Goal: Obtain resource: Obtain resource

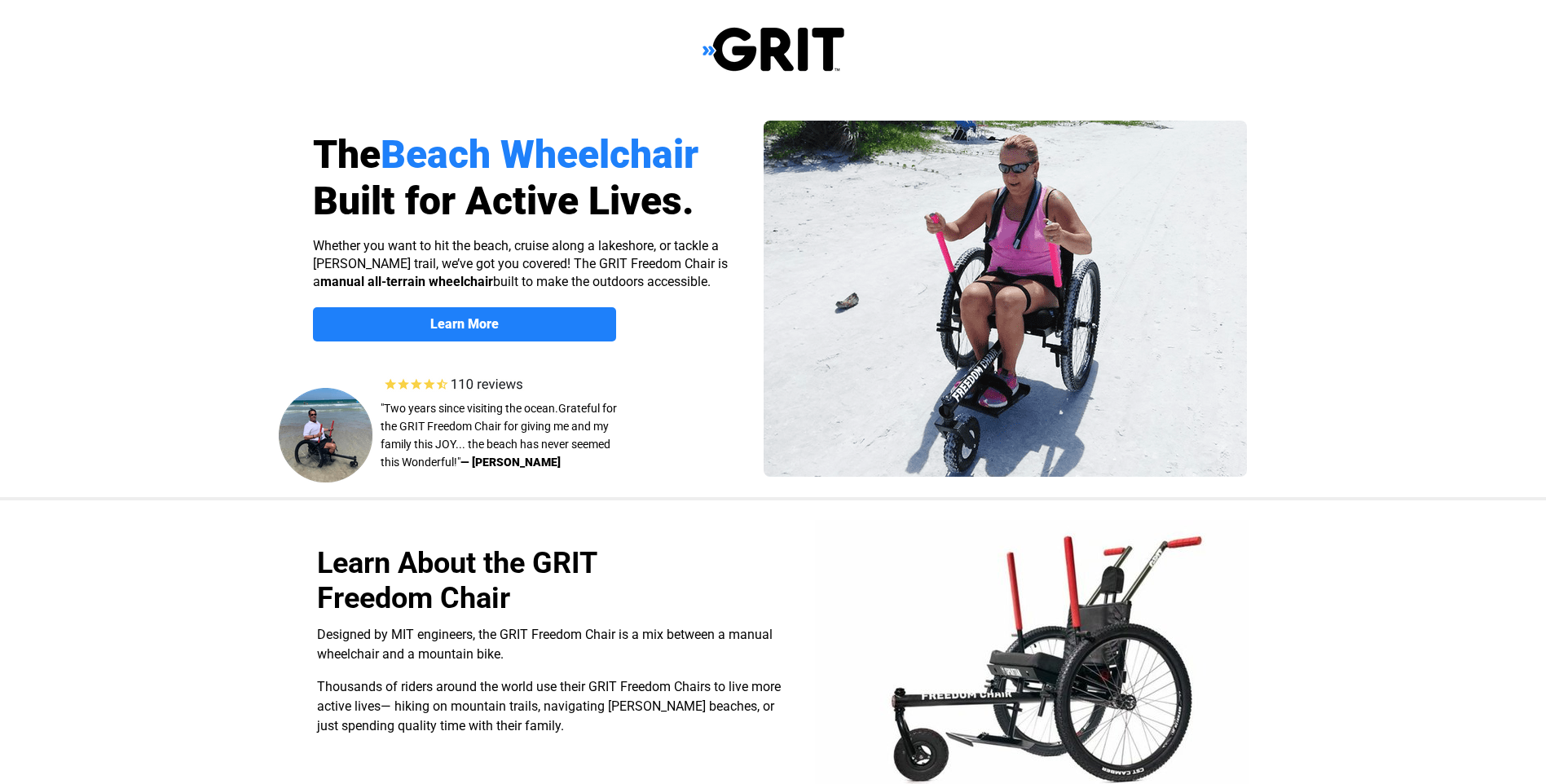
select select "US"
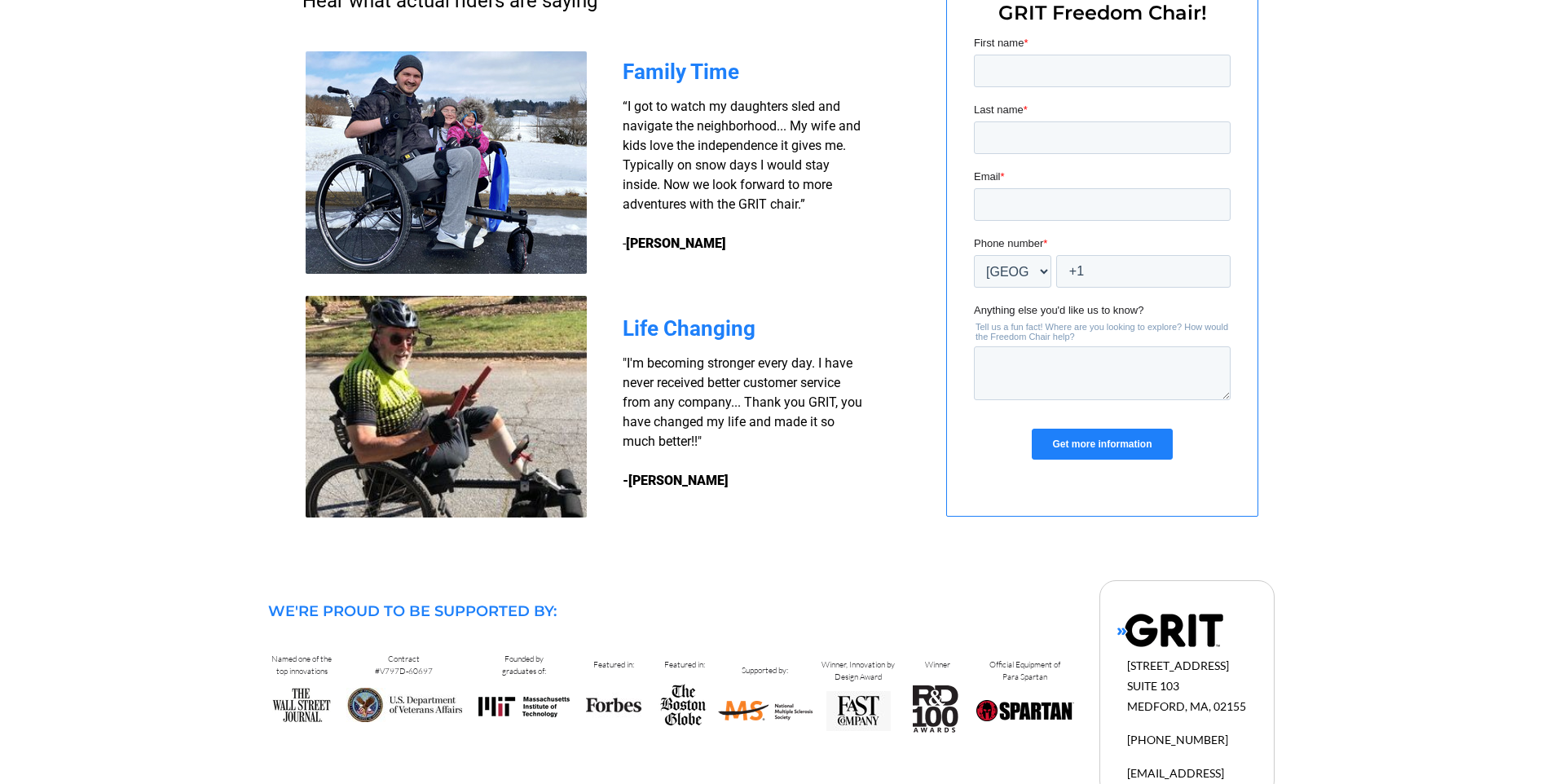
scroll to position [1304, 0]
click at [1089, 71] on input "First name *" at bounding box center [1101, 69] width 257 height 32
type input "Harry"
click at [1005, 104] on span "Last name" at bounding box center [998, 108] width 50 height 13
click at [1005, 121] on input "Last name *" at bounding box center [1101, 137] width 257 height 32
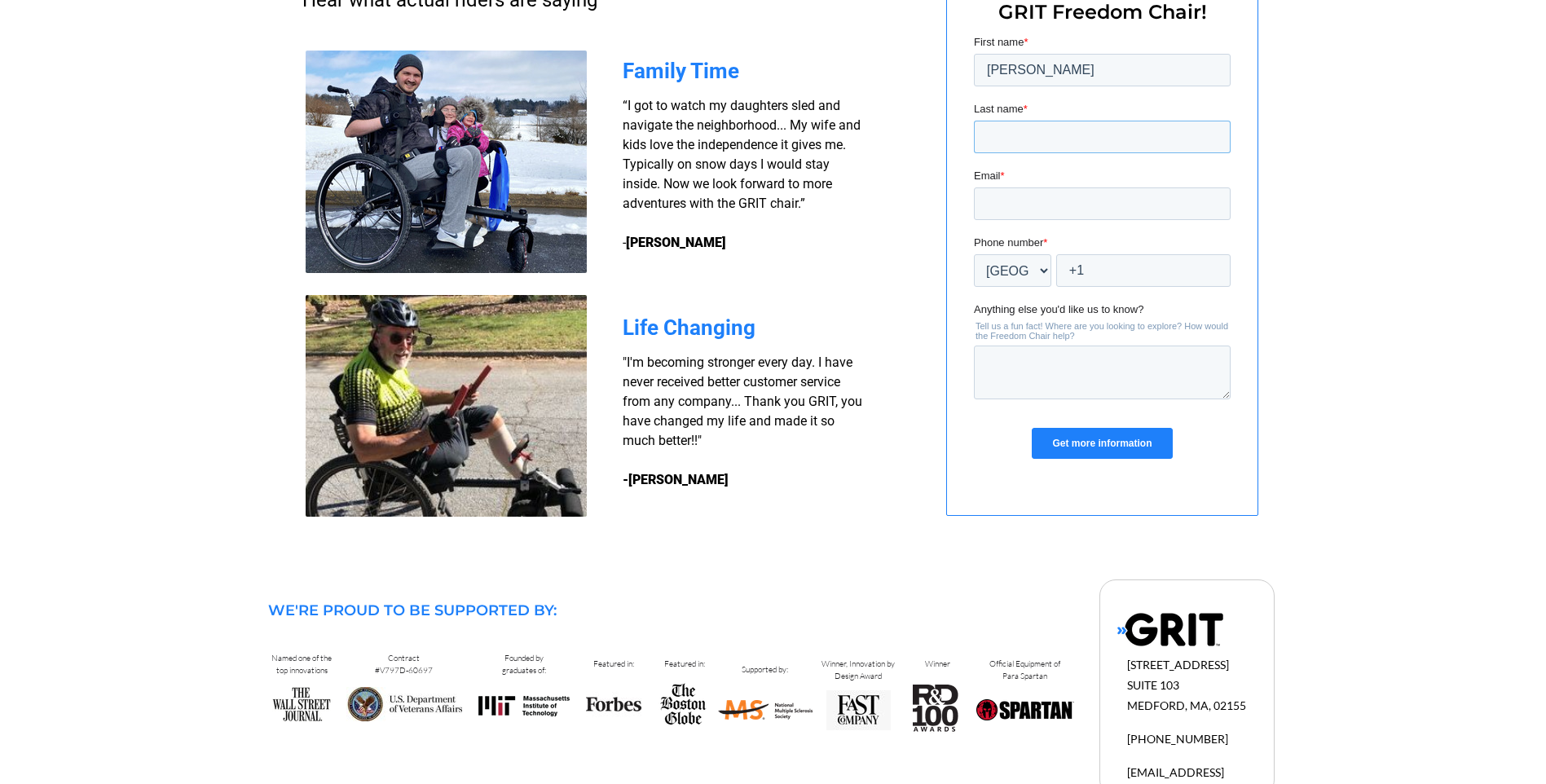
click at [1011, 130] on input "Last name *" at bounding box center [1101, 137] width 257 height 32
type input "Taylor"
click at [1042, 201] on input "Email *" at bounding box center [1101, 203] width 257 height 32
type input "[EMAIL_ADDRESS][DOMAIN_NAME]"
click at [1110, 267] on input "+1" at bounding box center [1142, 270] width 175 height 32
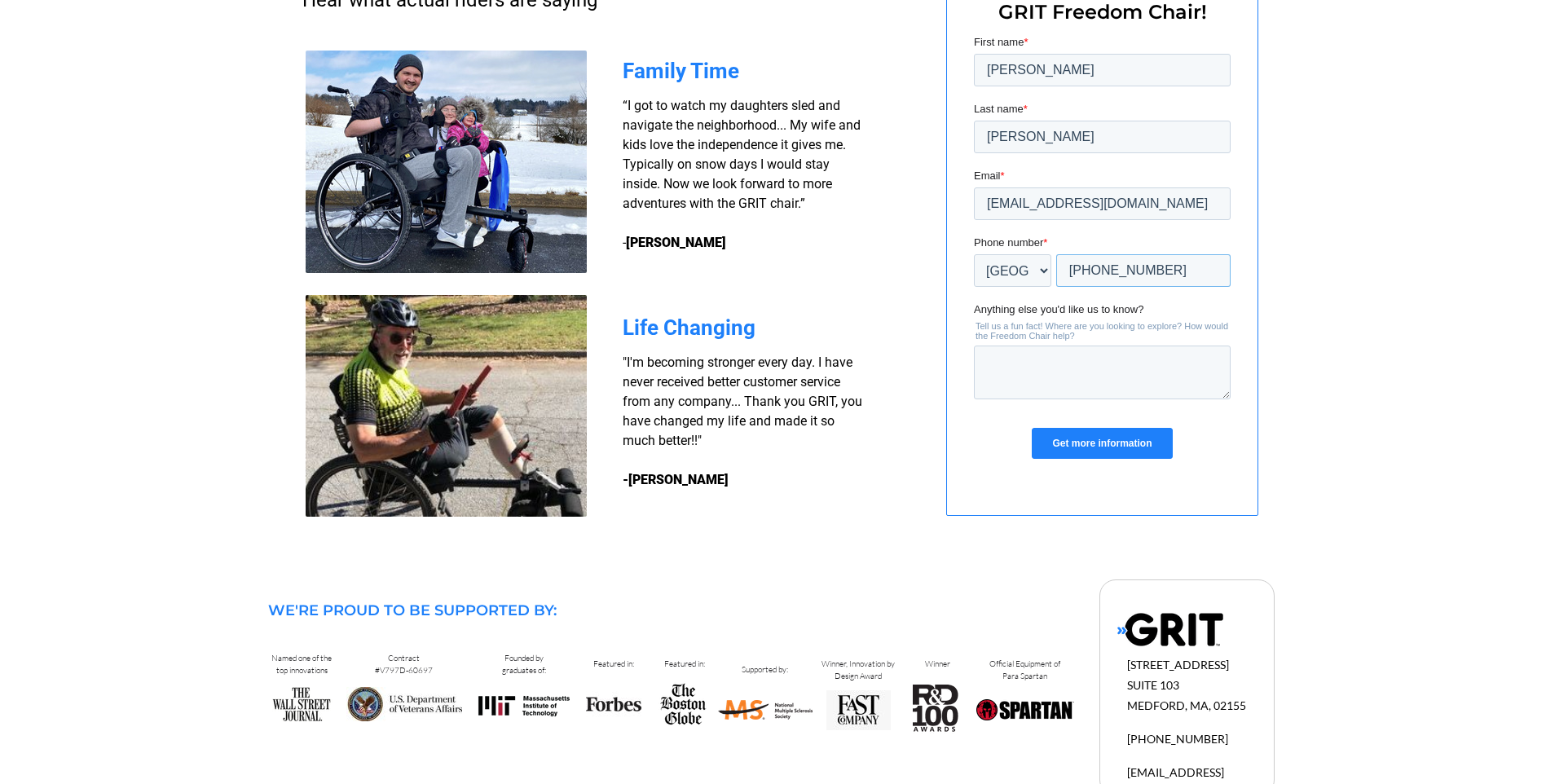
type input "+1 9193565050"
click at [1093, 439] on input "Get more information" at bounding box center [1101, 444] width 140 height 31
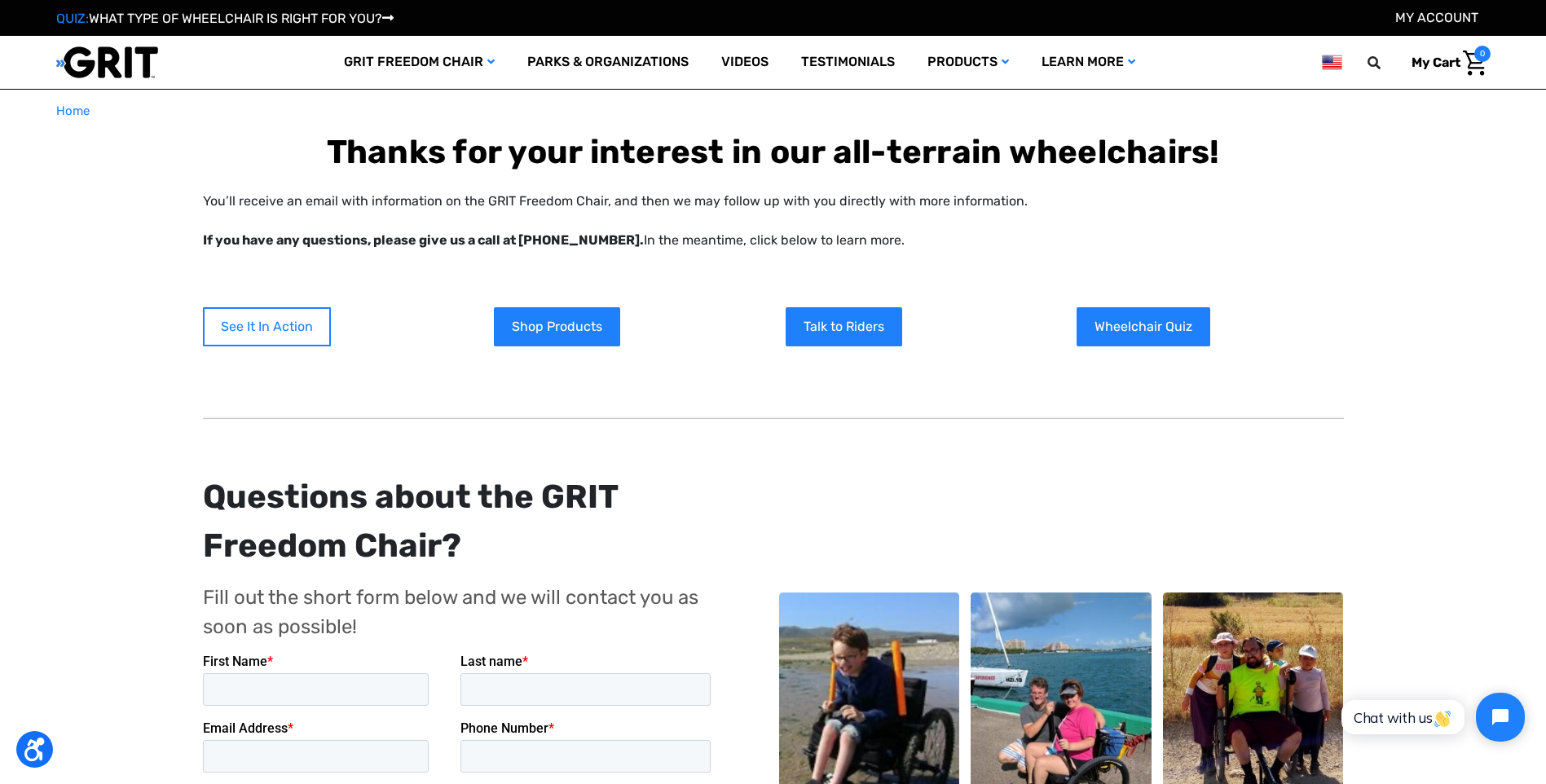
click at [258, 326] on link "See It In Action" at bounding box center [266, 327] width 128 height 39
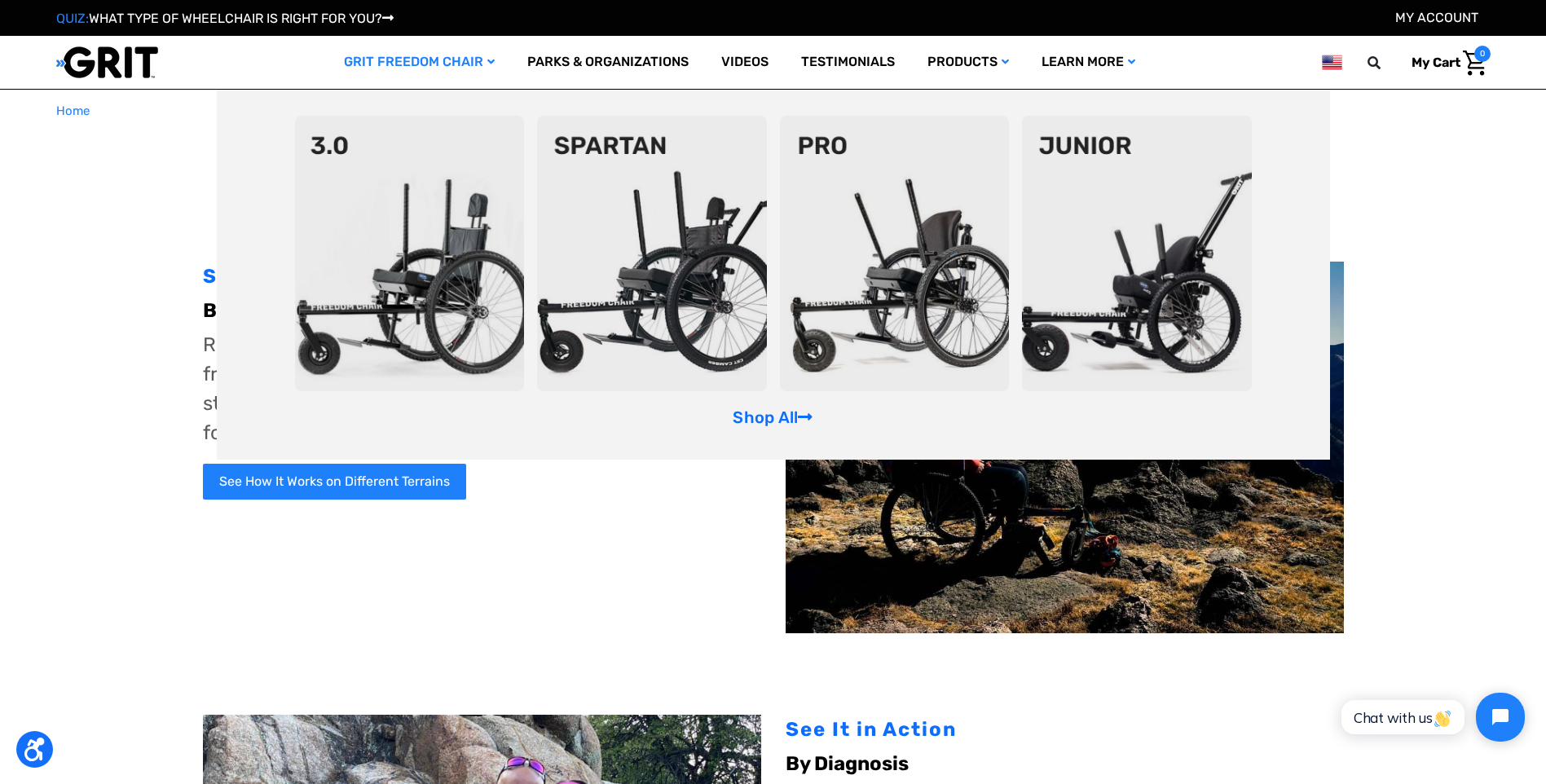
click at [424, 279] on img at bounding box center [411, 254] width 230 height 275
